Goal: Check status: Check status

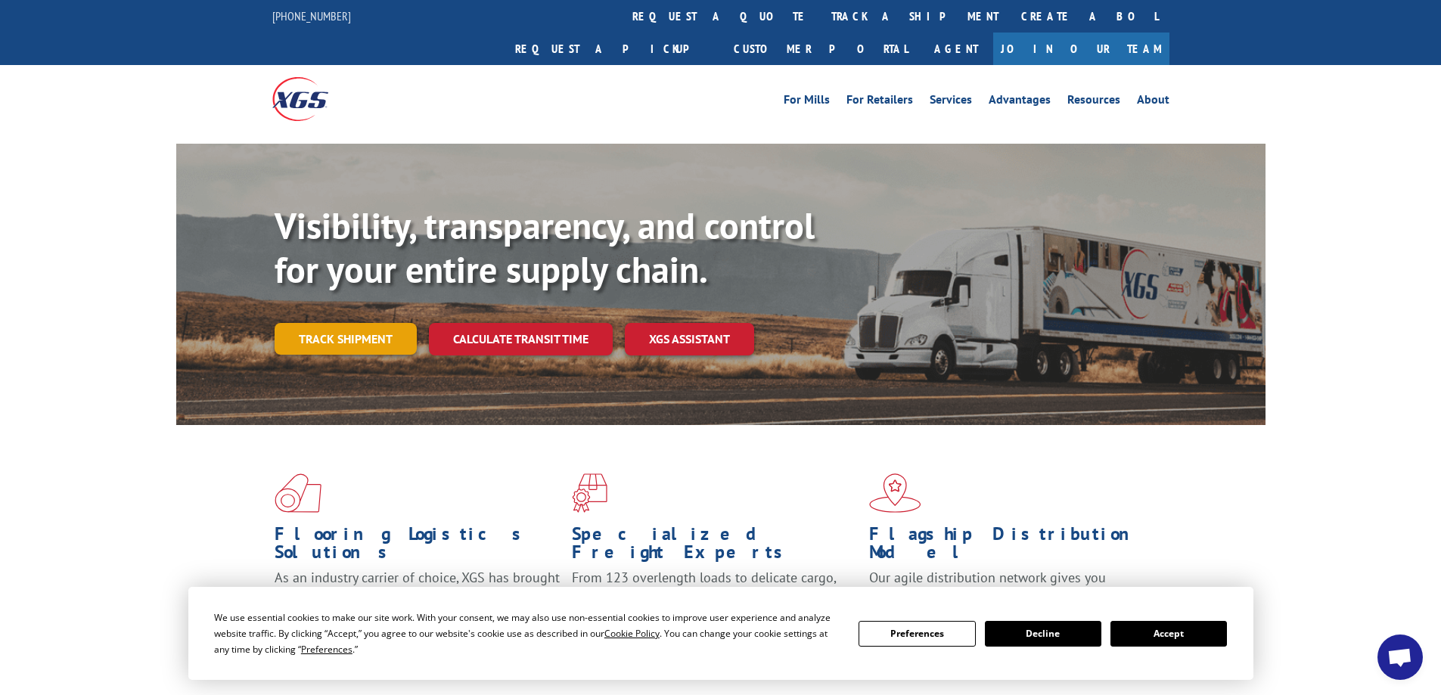
click at [345, 323] on link "Track shipment" at bounding box center [346, 339] width 142 height 32
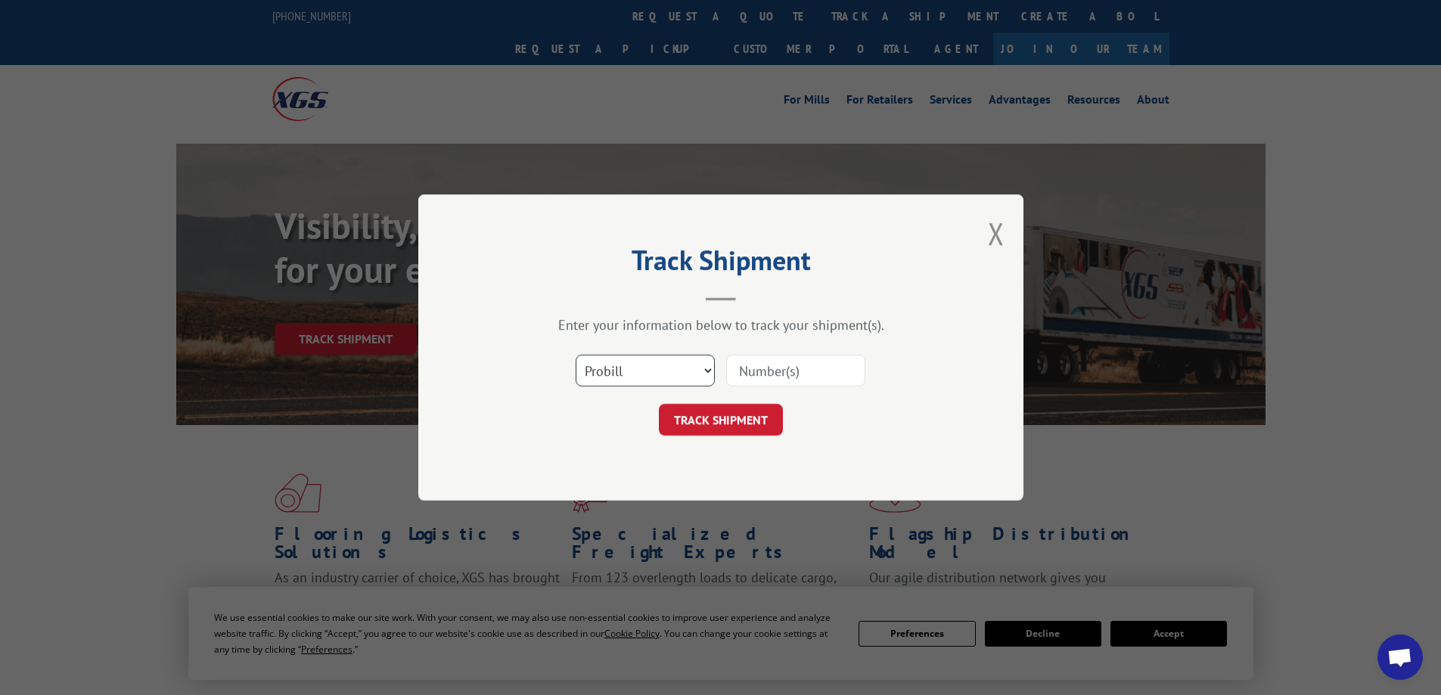
click at [665, 364] on select "Select category... Probill BOL PO" at bounding box center [645, 371] width 139 height 32
select select "bol"
click at [576, 355] on select "Select category... Probill BOL PO" at bounding box center [645, 371] width 139 height 32
click at [752, 374] on input at bounding box center [795, 371] width 139 height 32
type input "cp-029586.a"
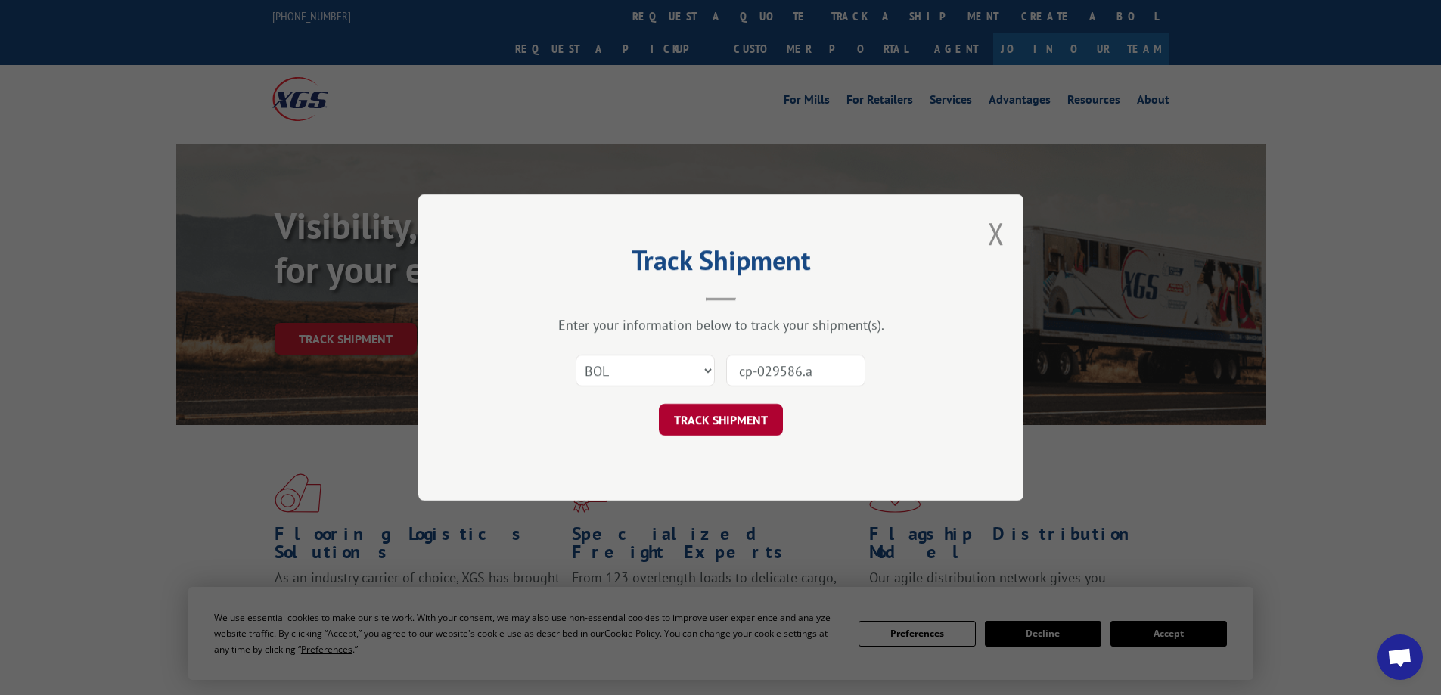
click at [745, 406] on button "TRACK SHIPMENT" at bounding box center [721, 420] width 124 height 32
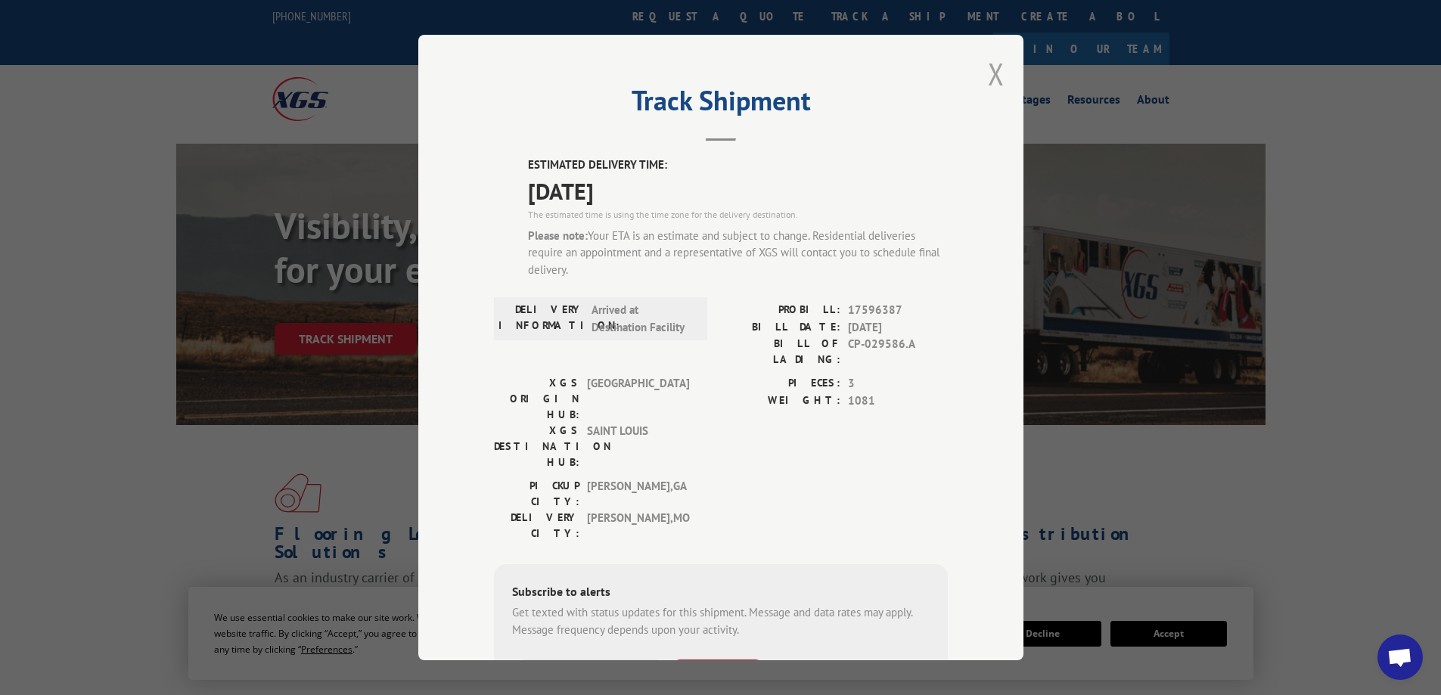
click at [988, 70] on button "Close modal" at bounding box center [996, 74] width 17 height 40
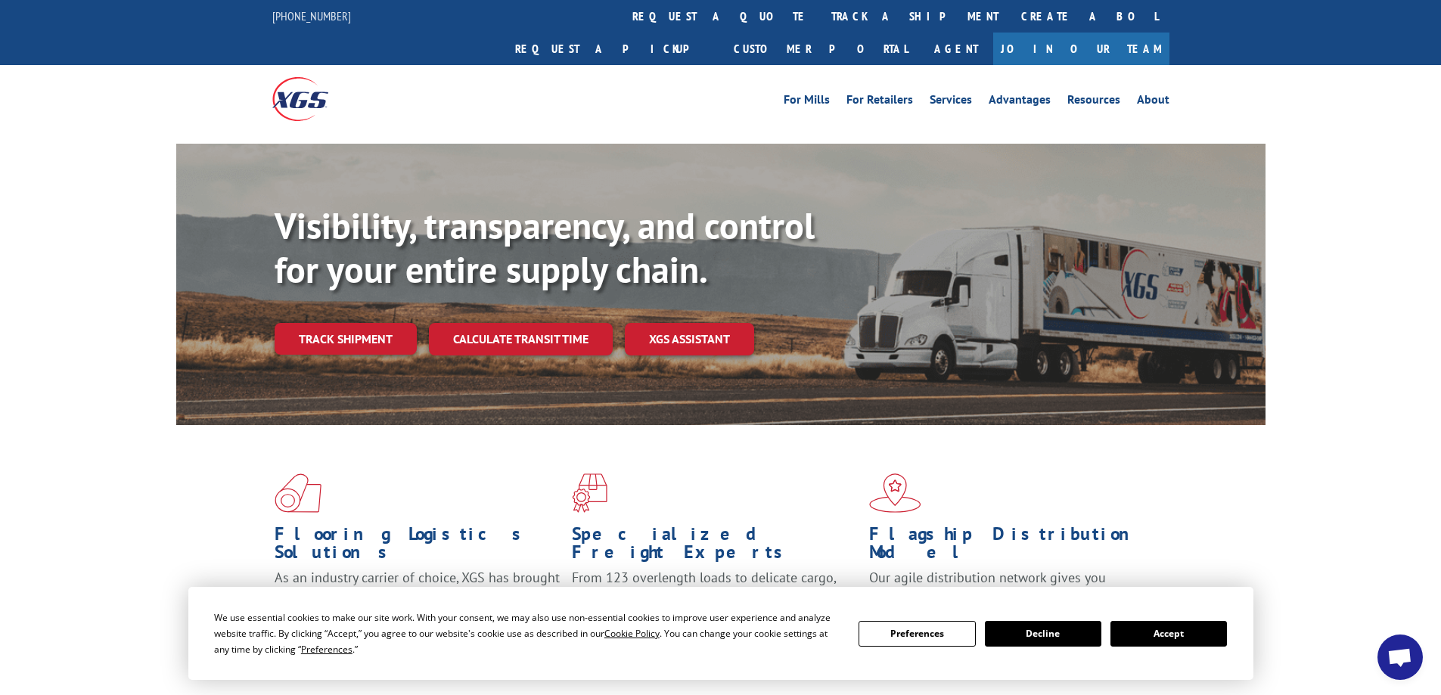
click at [1167, 613] on div "We use essential cookies to make our site work. With your consent, we may also …" at bounding box center [720, 634] width 1013 height 48
click at [1159, 641] on button "Accept" at bounding box center [1168, 634] width 116 height 26
